Goal: Information Seeking & Learning: Check status

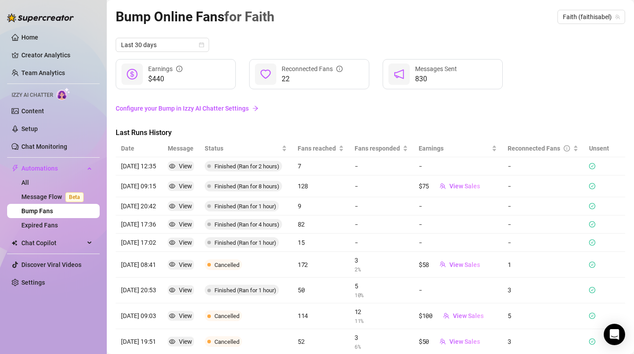
scroll to position [52, 0]
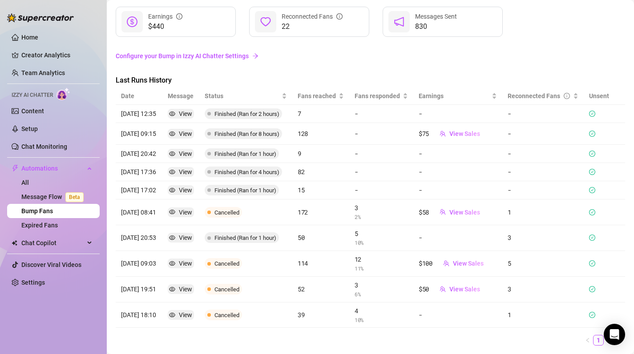
click at [71, 57] on link "Creator Analytics" at bounding box center [56, 55] width 71 height 14
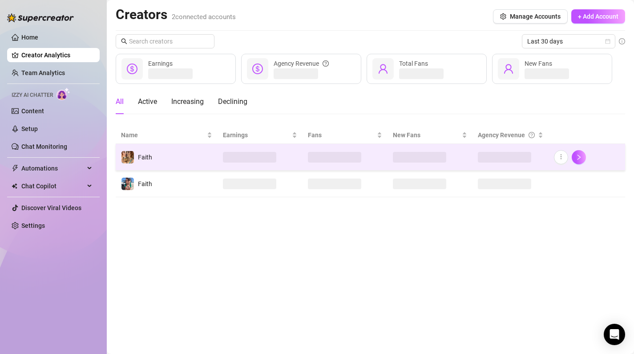
click at [238, 155] on span at bounding box center [249, 157] width 53 height 11
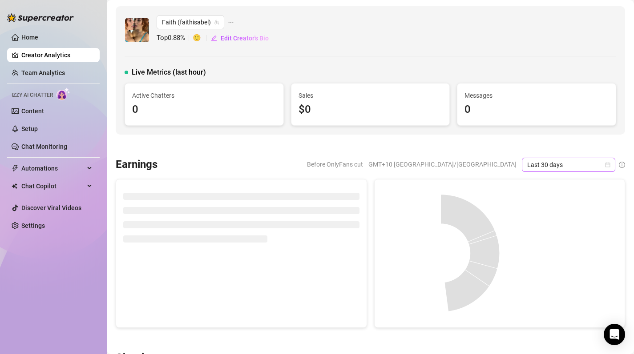
click at [605, 164] on icon "calendar" at bounding box center [607, 164] width 5 height 5
click at [407, 145] on div at bounding box center [370, 146] width 509 height 9
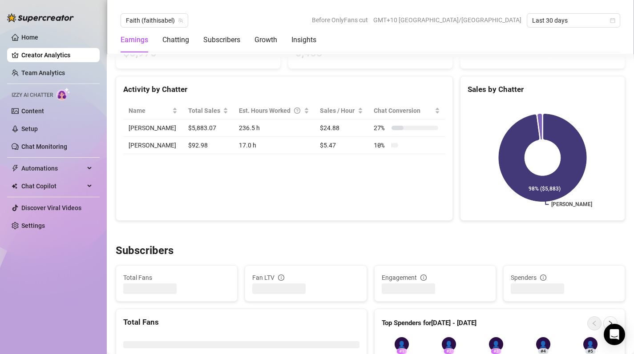
scroll to position [419, 0]
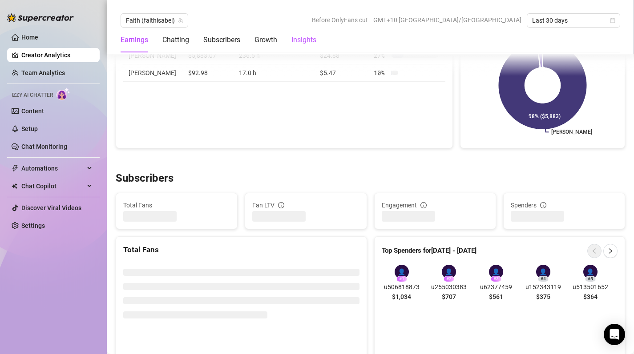
click at [298, 42] on div "Insights" at bounding box center [303, 40] width 25 height 11
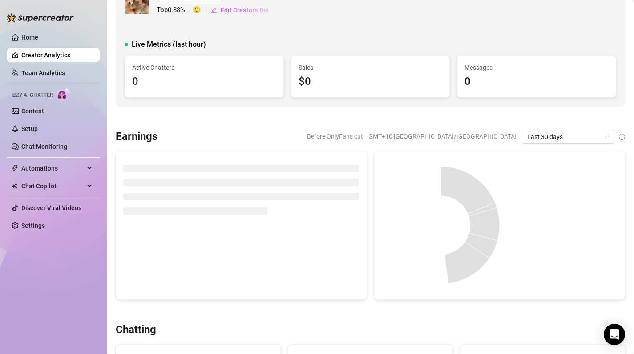
scroll to position [0, 0]
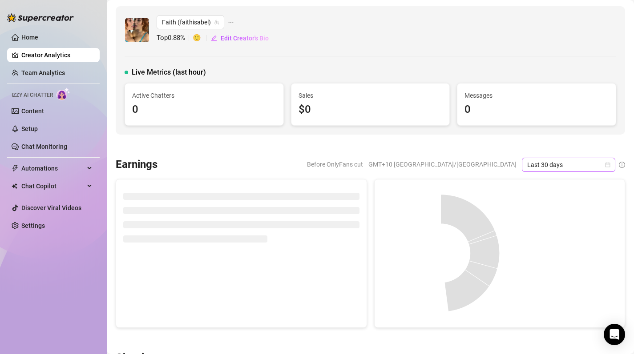
click at [607, 162] on icon "calendar" at bounding box center [607, 164] width 5 height 5
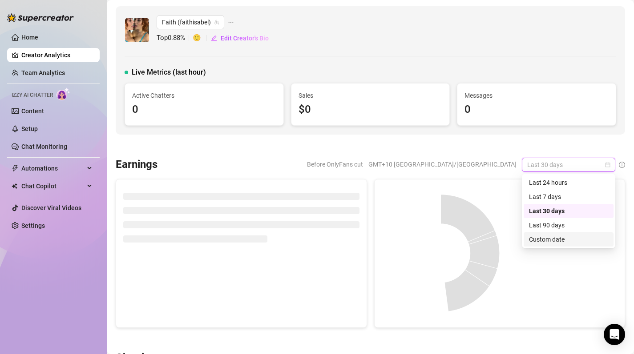
click at [544, 241] on div "Custom date" at bounding box center [568, 240] width 79 height 10
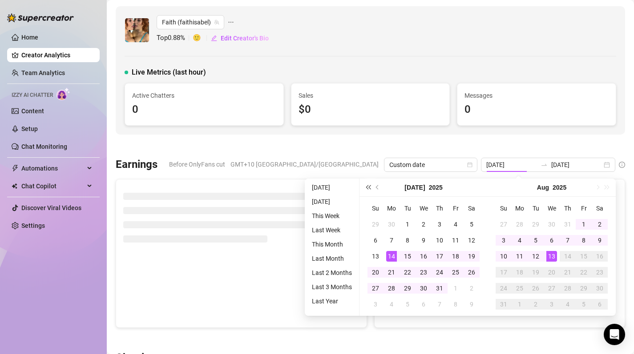
click at [369, 185] on span "Last year (Control + left)" at bounding box center [368, 187] width 4 height 4
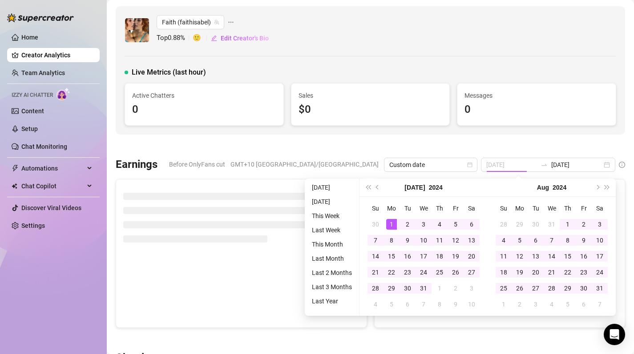
click at [392, 224] on div "1" at bounding box center [391, 224] width 11 height 11
type input "[DATE]"
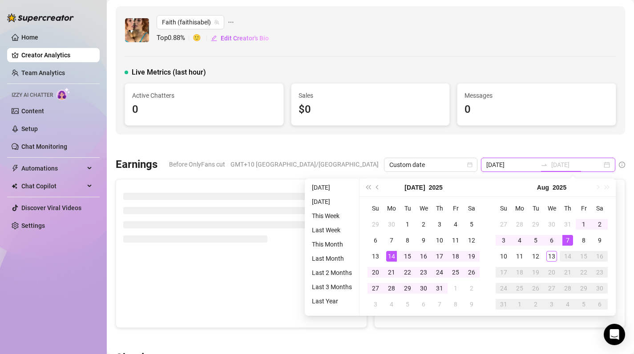
type input "[DATE]"
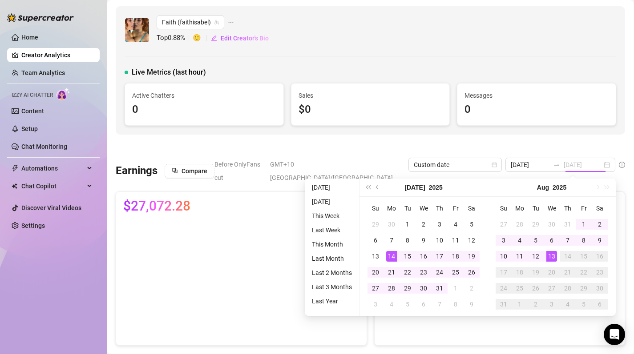
click at [554, 256] on div "13" at bounding box center [551, 256] width 11 height 11
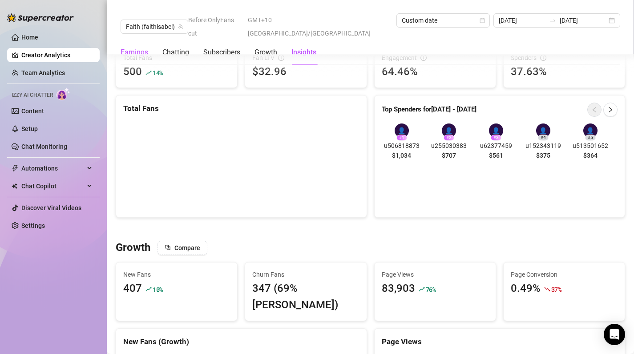
click at [144, 47] on div "Earnings" at bounding box center [135, 52] width 28 height 11
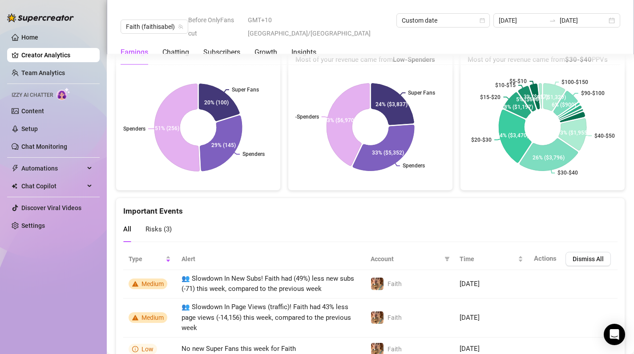
scroll to position [1911, 0]
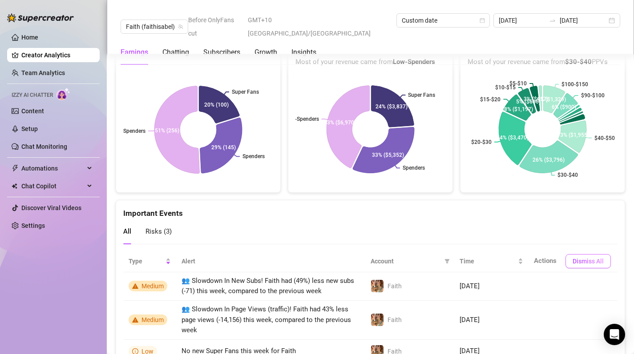
click at [580, 258] on span "Dismiss All" at bounding box center [587, 261] width 31 height 7
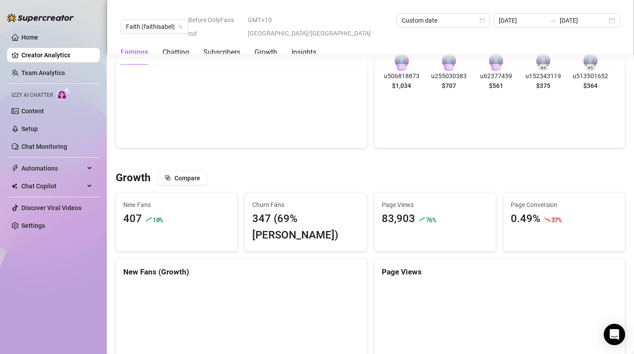
scroll to position [0, 0]
